Goal: Obtain resource: Obtain resource

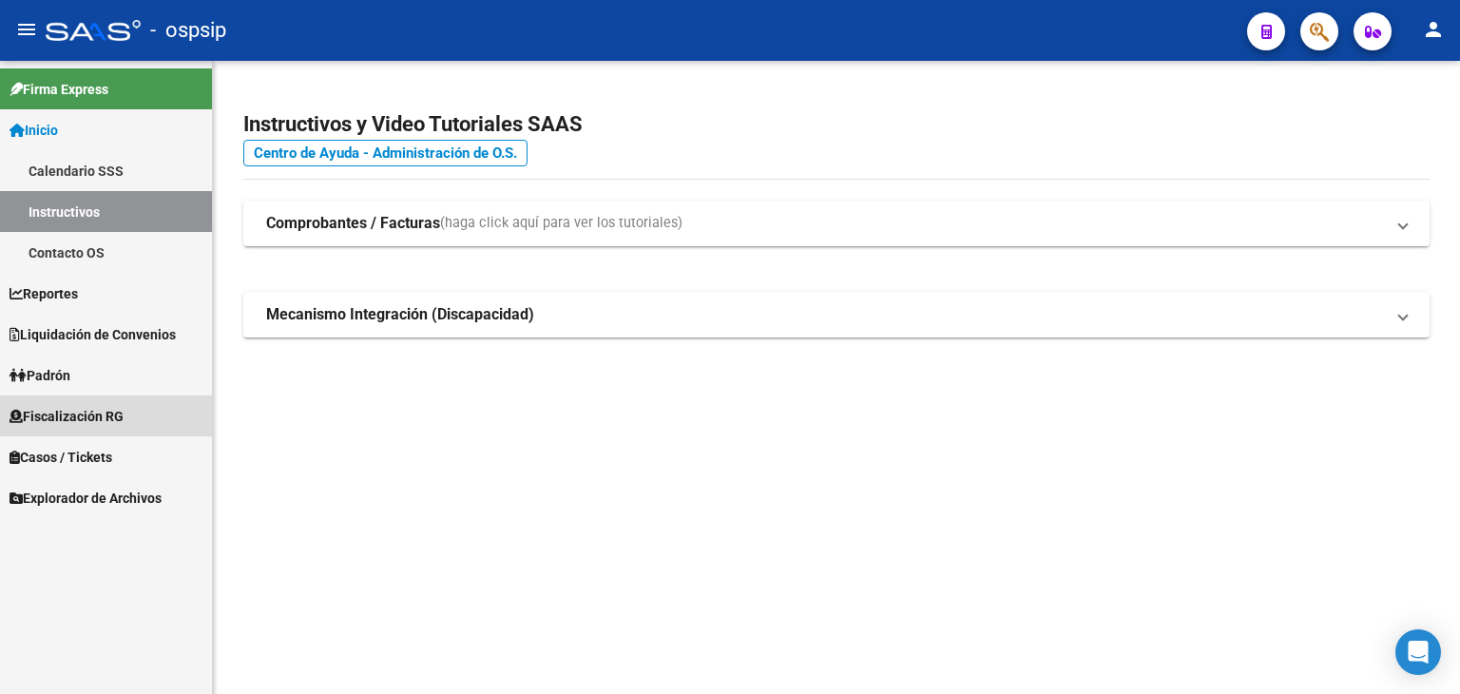
click at [76, 416] on span "Fiscalización RG" at bounding box center [67, 416] width 114 height 21
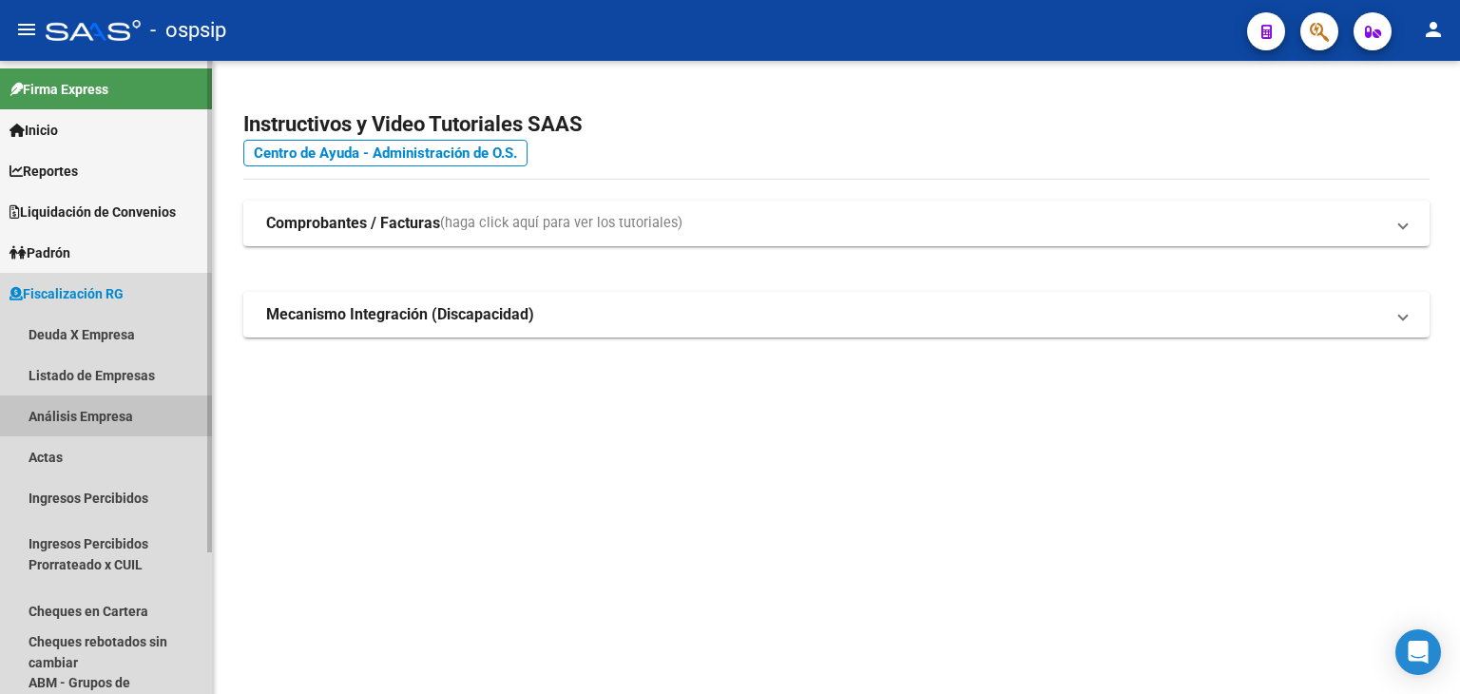
click at [95, 420] on link "Análisis Empresa" at bounding box center [106, 415] width 212 height 41
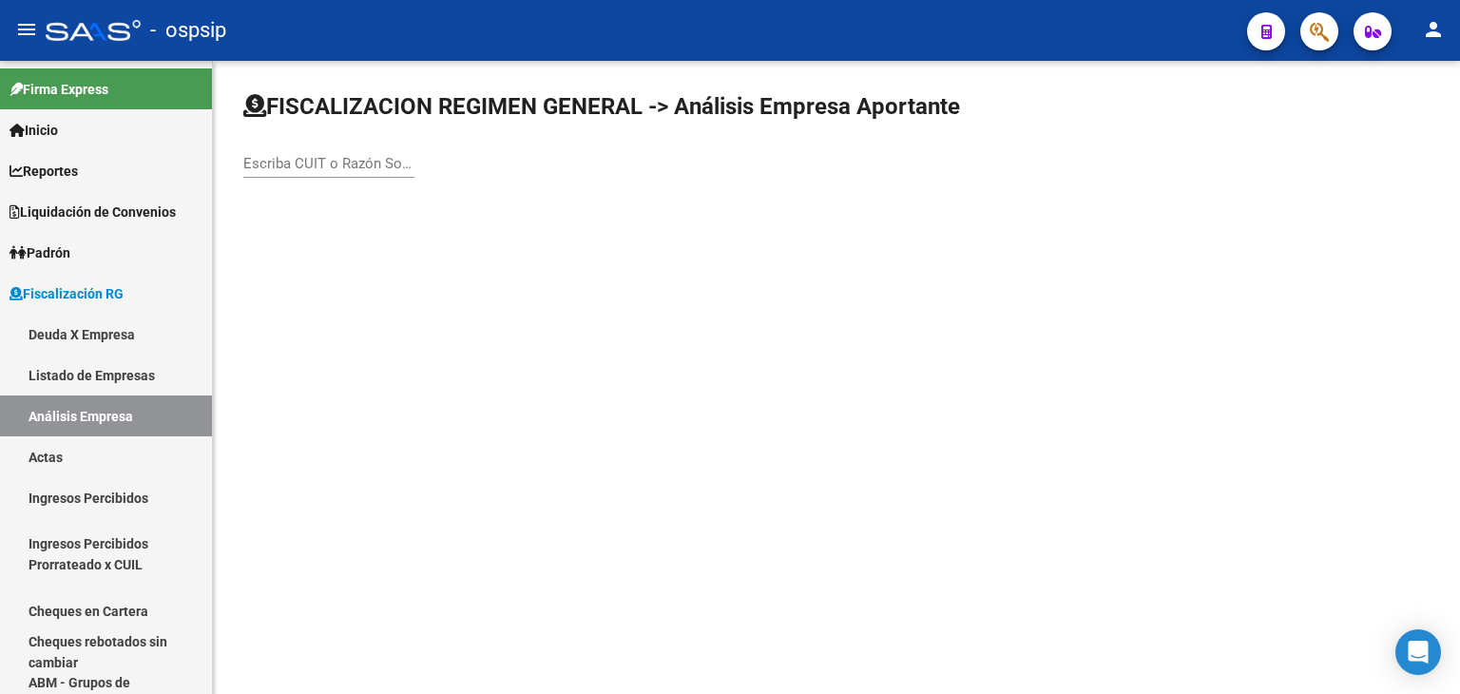
click at [292, 149] on div "Escriba CUIT o Razón Social para buscar" at bounding box center [328, 157] width 171 height 41
type input "1816"
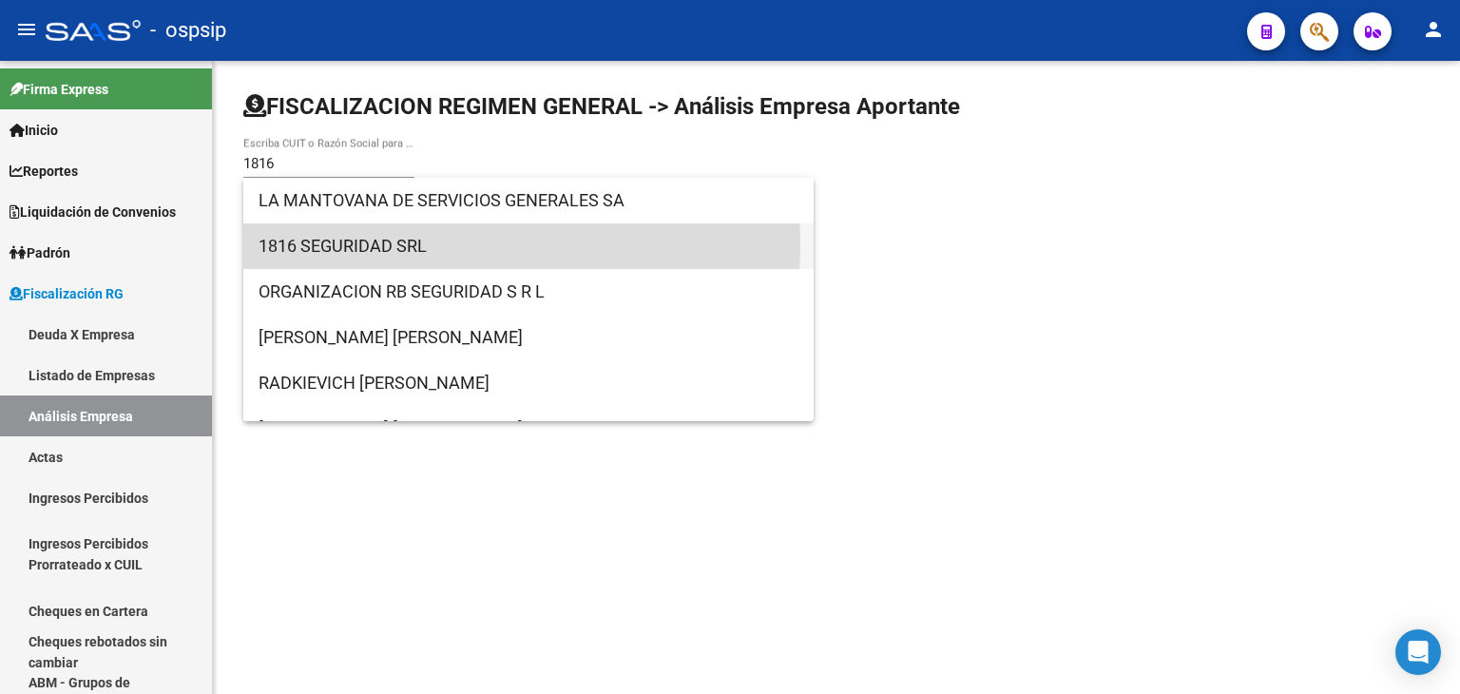
click at [344, 242] on span "1816 SEGURIDAD SRL" at bounding box center [528, 246] width 540 height 46
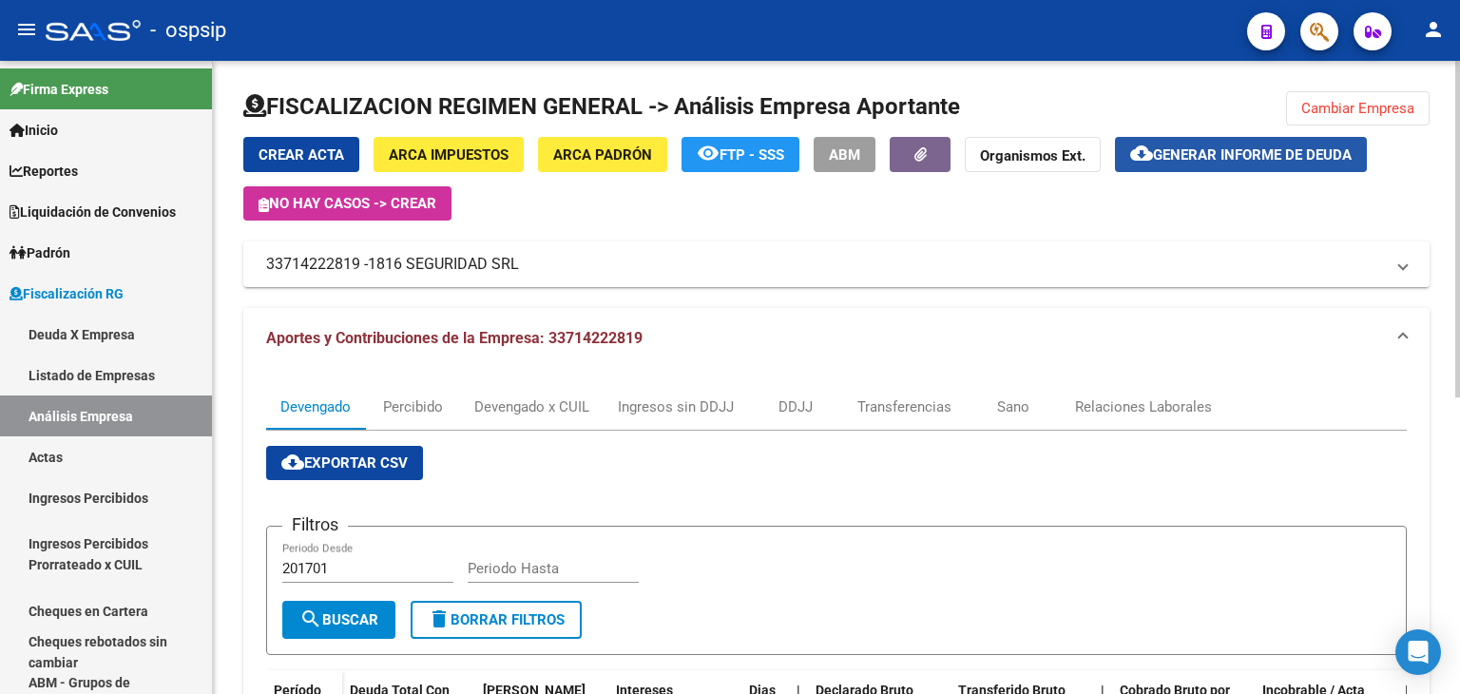
click at [1224, 168] on button "cloud_download Generar informe de deuda" at bounding box center [1241, 154] width 252 height 35
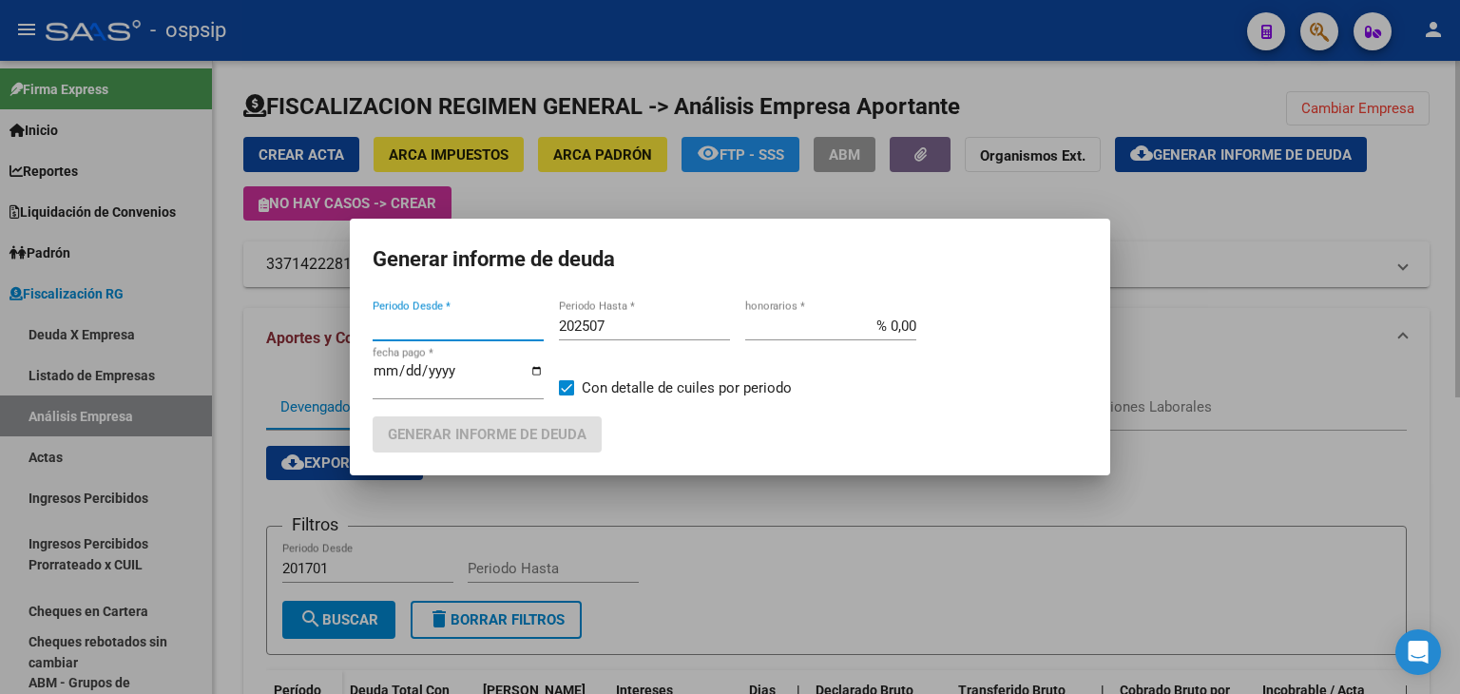
type input "201701"
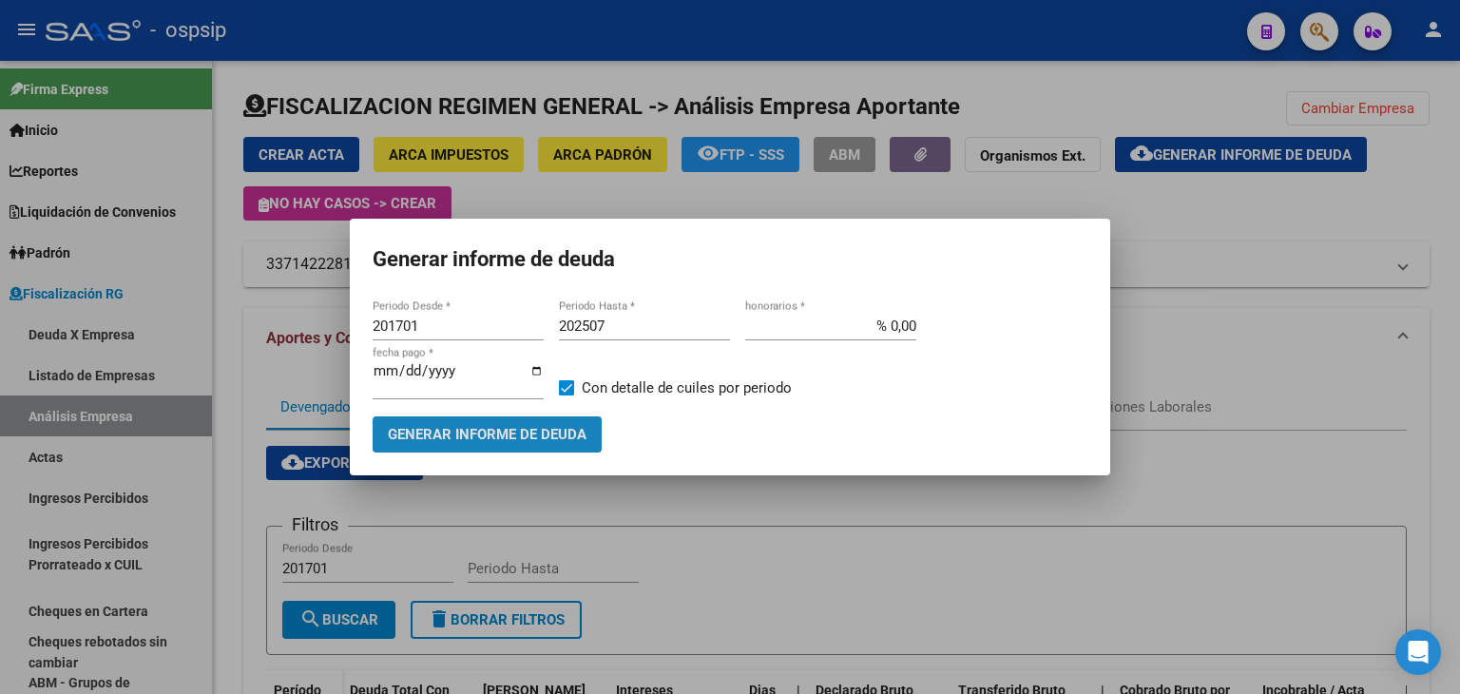
click at [519, 449] on button "Generar informe de deuda" at bounding box center [487, 433] width 229 height 35
